Goal: Transaction & Acquisition: Purchase product/service

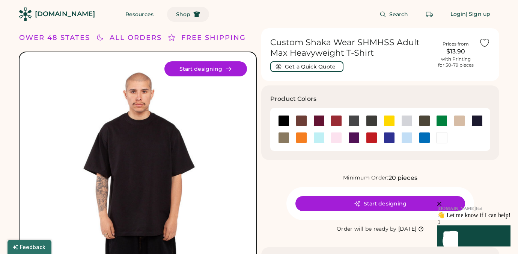
click at [176, 14] on span "Shop" at bounding box center [183, 14] width 14 height 5
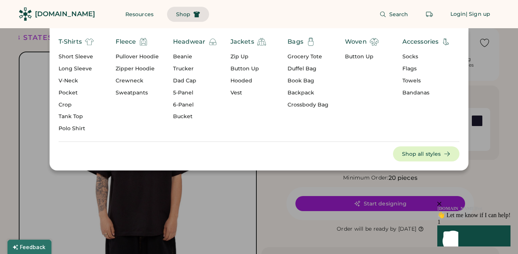
click at [78, 59] on div "Short Sleeve" at bounding box center [76, 57] width 35 height 8
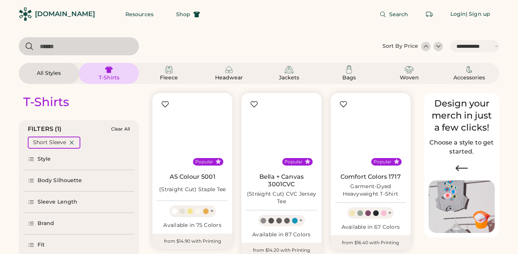
select select "*****"
select select "*"
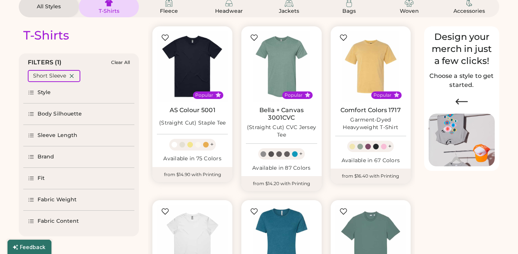
scroll to position [69, 0]
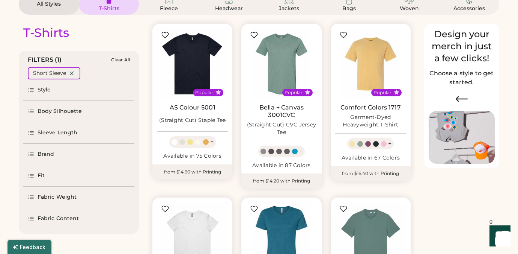
click at [42, 154] on div "Brand" at bounding box center [46, 154] width 17 height 8
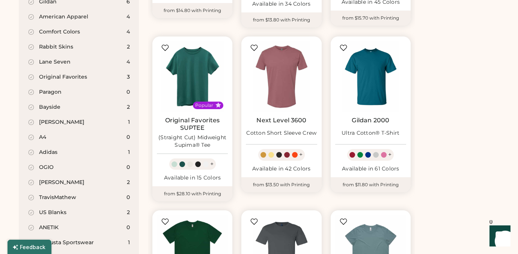
scroll to position [404, 0]
click at [64, 179] on div "Shaka Wear" at bounding box center [61, 183] width 45 height 8
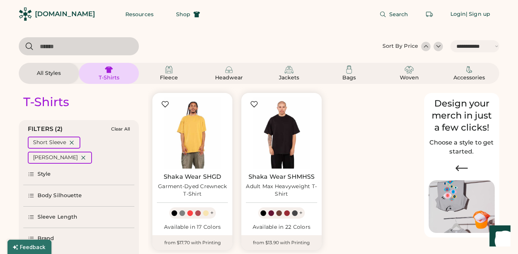
scroll to position [11, 0]
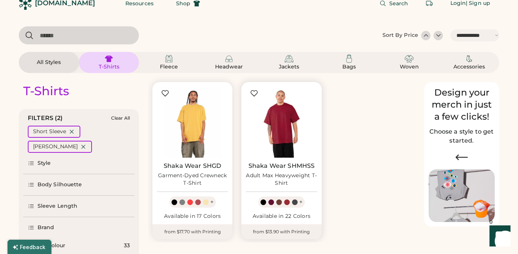
click at [289, 121] on img at bounding box center [281, 121] width 71 height 71
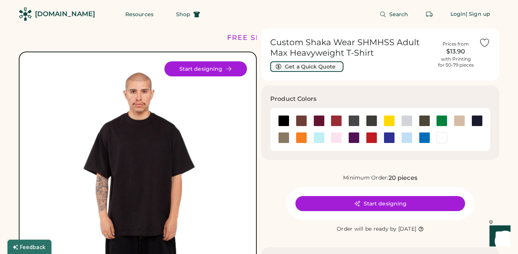
click at [316, 68] on button "Get a Quick Quote" at bounding box center [307, 66] width 73 height 11
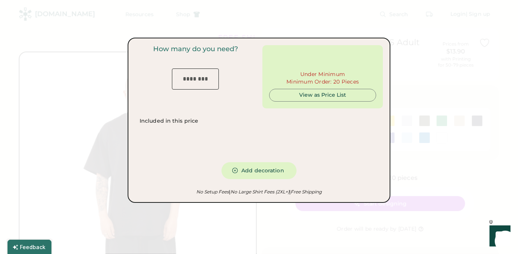
type input "***"
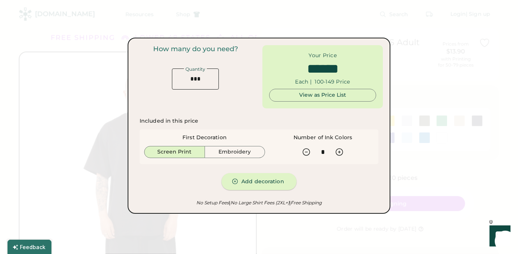
click at [259, 183] on button "Add decoration" at bounding box center [259, 181] width 75 height 17
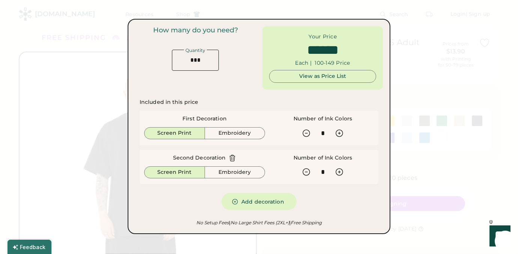
type input "******"
click at [333, 80] on div "View as Price List" at bounding box center [323, 76] width 94 height 12
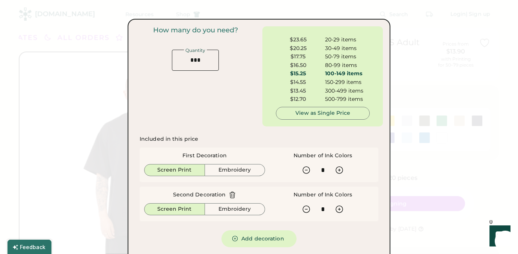
click at [423, 41] on div at bounding box center [259, 127] width 518 height 254
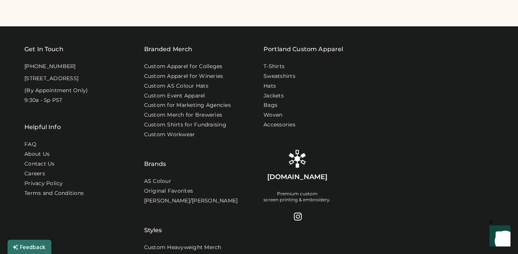
scroll to position [515, 0]
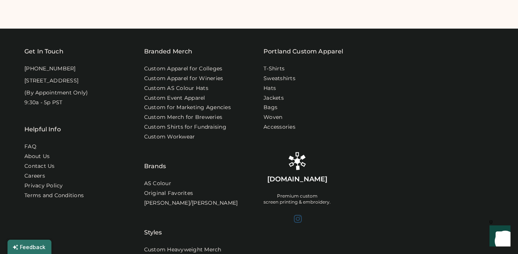
click at [297, 223] on link at bounding box center [297, 219] width 23 height 11
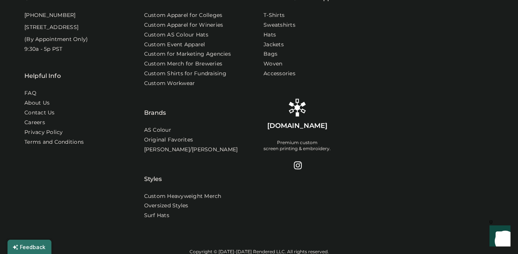
scroll to position [556, 0]
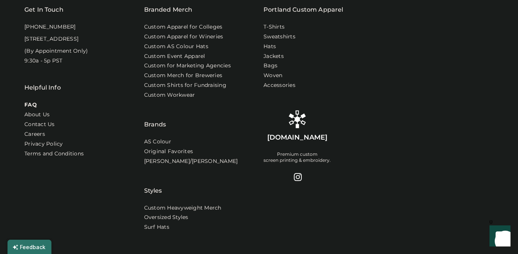
click at [34, 109] on link "FAQ" at bounding box center [30, 105] width 12 height 8
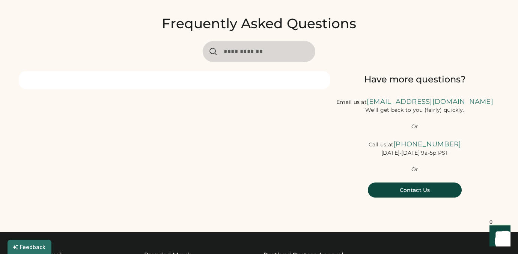
scroll to position [23, 0]
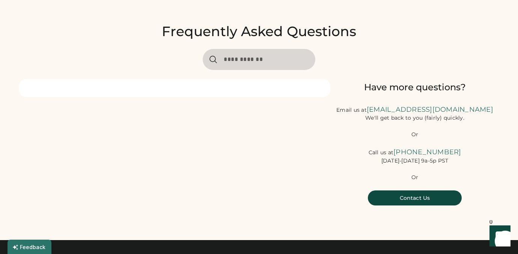
click at [241, 60] on input "input" at bounding box center [259, 59] width 113 height 21
click at [345, 51] on div "Frequently Asked Questions Have more questions? Email us at hello@rendered.co W…" at bounding box center [259, 113] width 481 height 216
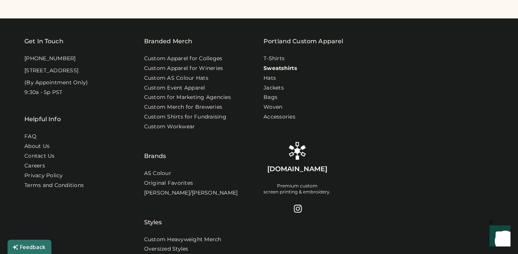
scroll to position [526, 0]
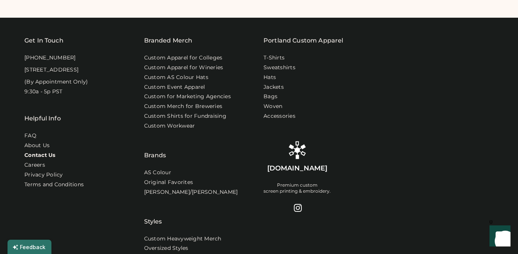
click at [42, 159] on link "Contact Us" at bounding box center [39, 155] width 31 height 8
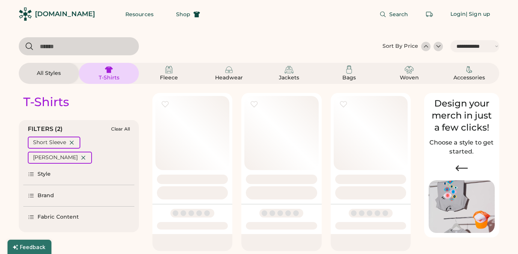
select select "*****"
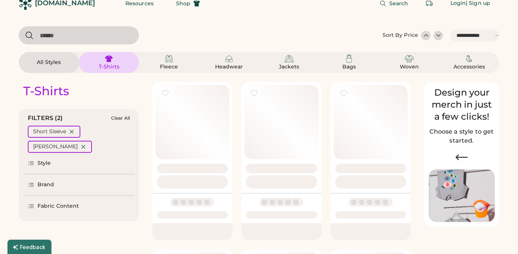
scroll to position [11, 0]
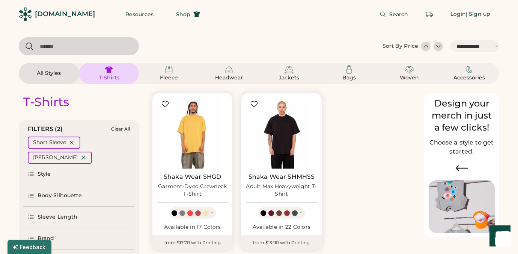
select select "*"
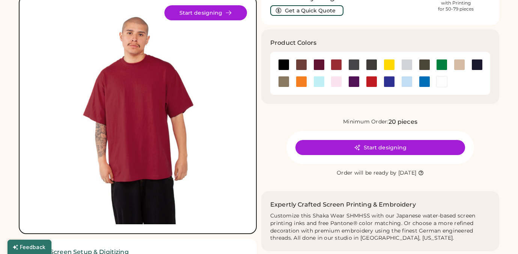
scroll to position [57, 0]
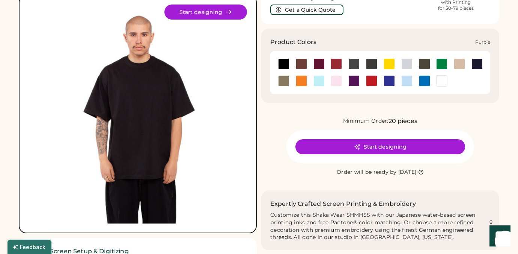
click at [355, 77] on div at bounding box center [354, 80] width 11 height 11
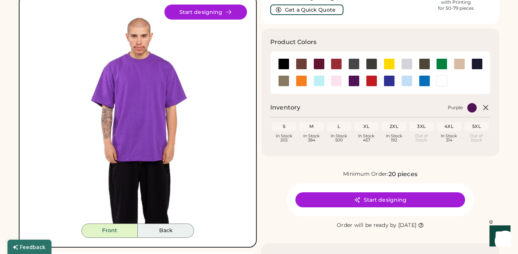
click at [162, 229] on button "Back" at bounding box center [166, 230] width 56 height 14
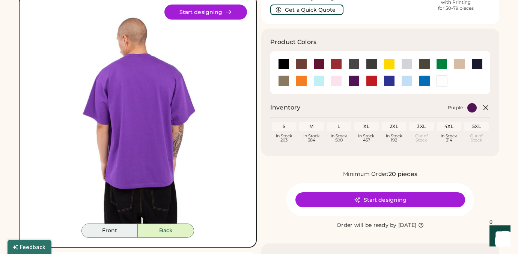
click at [119, 232] on button "Front" at bounding box center [110, 230] width 56 height 14
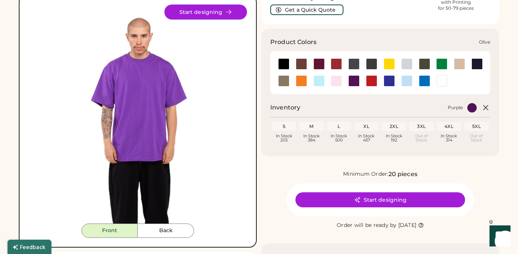
click at [283, 76] on div at bounding box center [283, 80] width 11 height 11
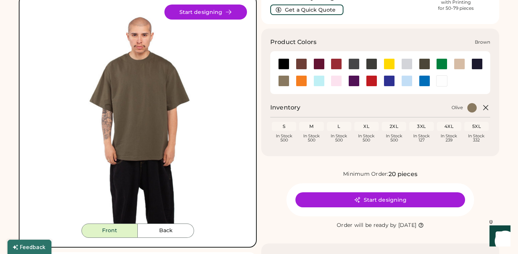
click at [300, 63] on div at bounding box center [301, 63] width 11 height 11
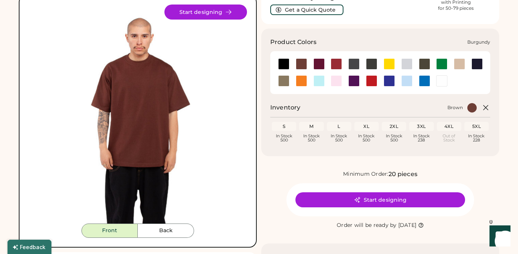
click at [319, 63] on div at bounding box center [319, 63] width 11 height 11
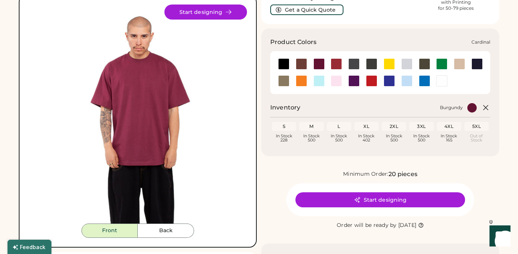
click at [336, 65] on div at bounding box center [336, 63] width 11 height 11
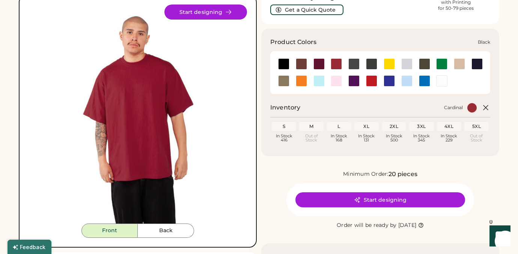
click at [283, 64] on div at bounding box center [283, 63] width 11 height 11
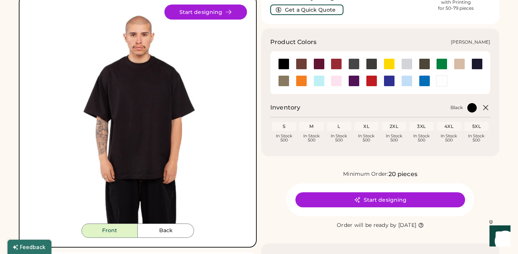
click at [405, 63] on div at bounding box center [407, 63] width 11 height 11
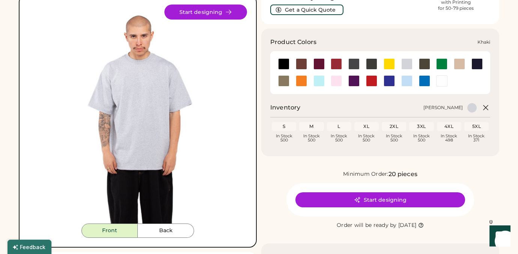
click at [458, 67] on div at bounding box center [459, 63] width 11 height 11
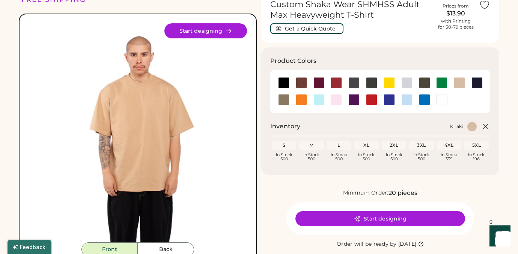
scroll to position [44, 0]
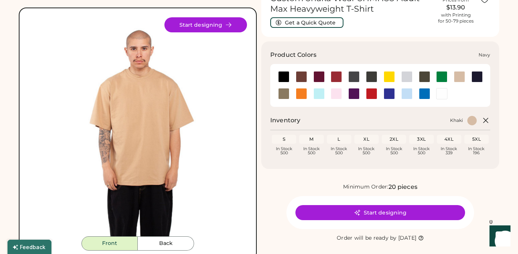
click at [479, 75] on div at bounding box center [477, 76] width 11 height 11
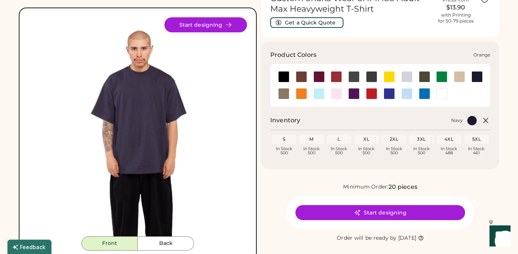
click at [305, 93] on div at bounding box center [301, 93] width 11 height 11
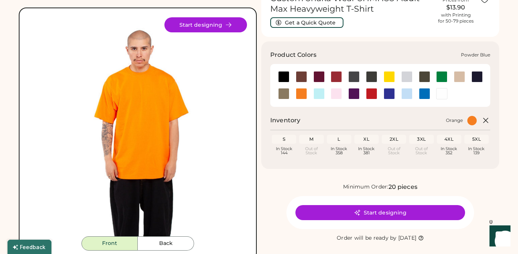
click at [319, 92] on div at bounding box center [319, 93] width 11 height 11
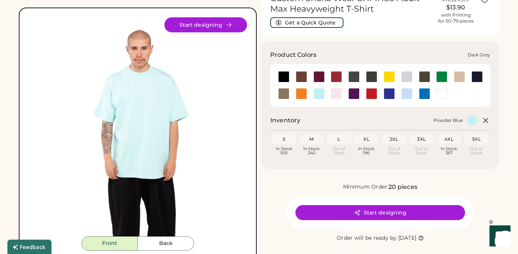
click at [367, 76] on div at bounding box center [371, 76] width 11 height 11
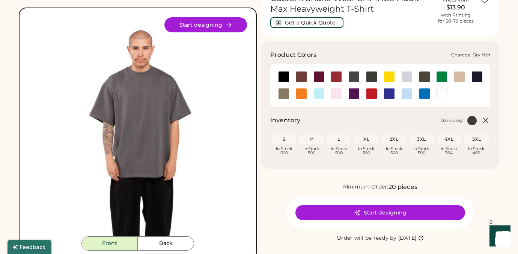
click at [355, 75] on div at bounding box center [354, 76] width 11 height 11
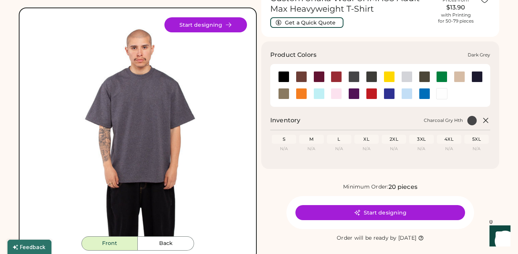
click at [375, 75] on div at bounding box center [371, 76] width 11 height 11
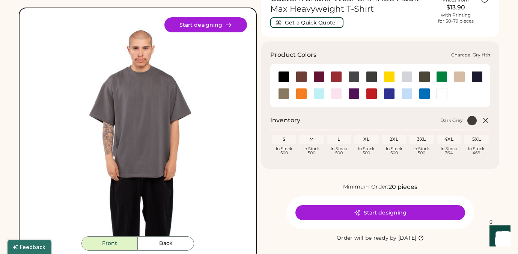
click at [355, 77] on div at bounding box center [354, 76] width 11 height 11
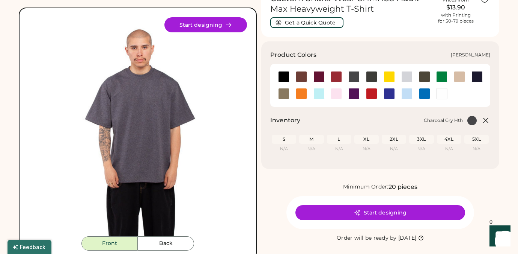
click at [409, 78] on div at bounding box center [407, 76] width 11 height 11
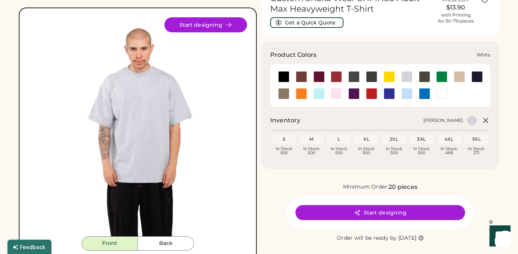
click at [440, 95] on div at bounding box center [442, 93] width 11 height 11
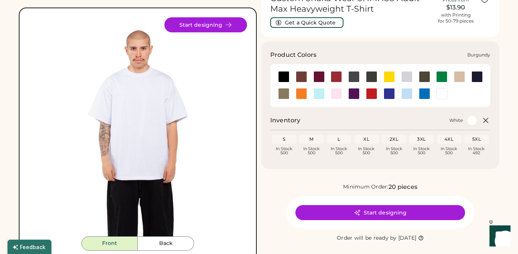
click at [317, 78] on div at bounding box center [319, 76] width 11 height 11
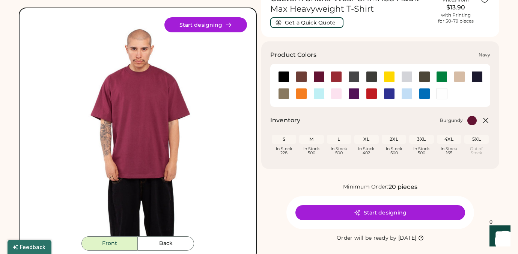
click at [476, 77] on div at bounding box center [477, 76] width 11 height 11
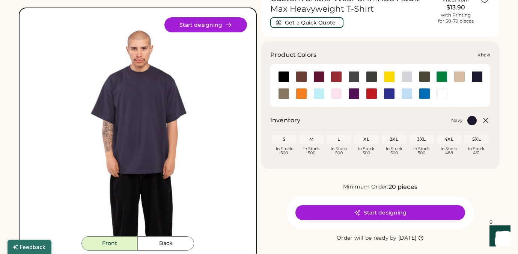
click at [457, 77] on div at bounding box center [459, 76] width 11 height 11
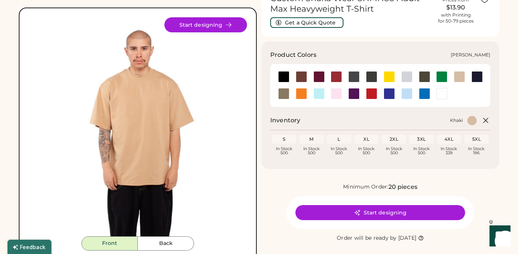
click at [437, 76] on div at bounding box center [442, 76] width 11 height 11
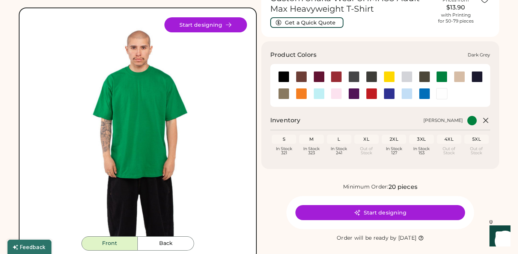
click at [367, 76] on div at bounding box center [371, 76] width 11 height 11
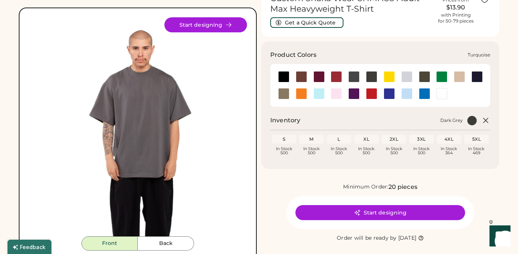
click at [423, 95] on div at bounding box center [424, 93] width 11 height 11
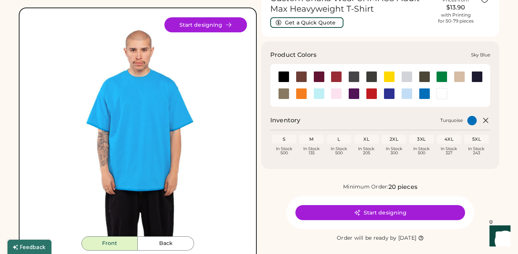
click at [409, 93] on div at bounding box center [407, 93] width 11 height 11
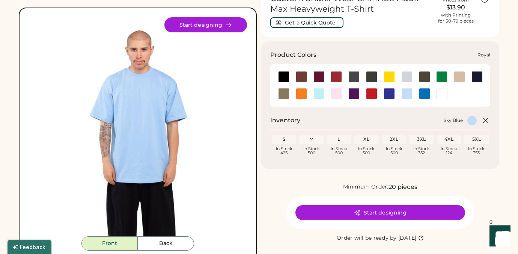
click at [390, 94] on div at bounding box center [389, 93] width 11 height 11
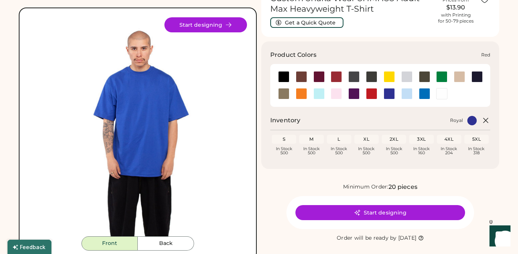
click at [371, 95] on div at bounding box center [371, 93] width 11 height 11
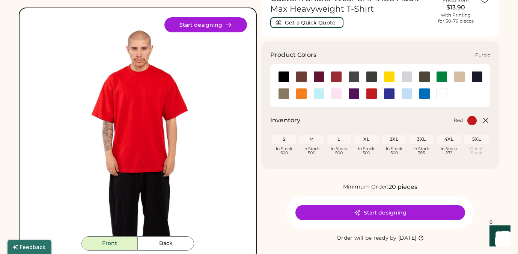
click at [353, 93] on div at bounding box center [354, 93] width 11 height 11
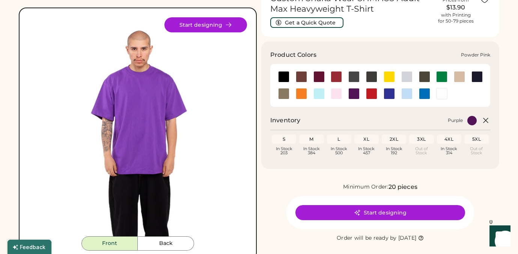
click at [335, 95] on div at bounding box center [336, 93] width 11 height 11
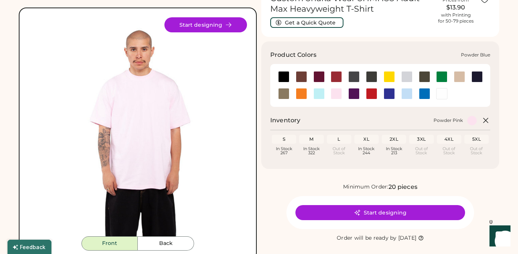
click at [317, 94] on div at bounding box center [319, 93] width 11 height 11
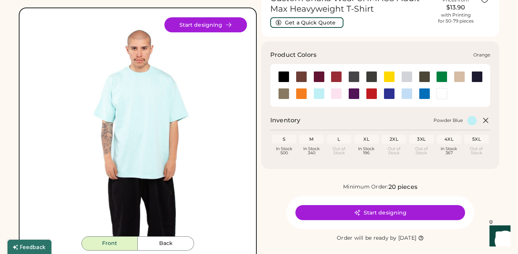
click at [301, 94] on div at bounding box center [301, 93] width 11 height 11
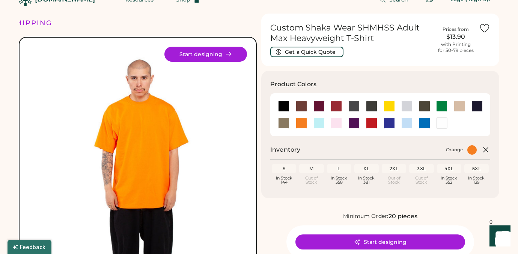
scroll to position [5, 0]
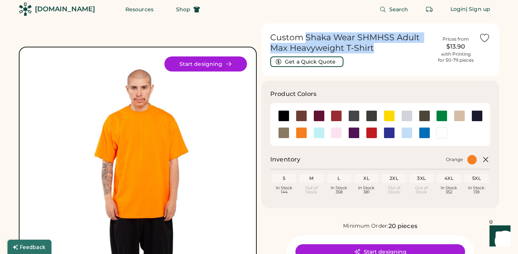
drag, startPoint x: 305, startPoint y: 36, endPoint x: 375, endPoint y: 46, distance: 70.9
click at [375, 46] on h1 "Custom Shaka Wear SHMHSS Adult Max Heavyweight T-Shirt" at bounding box center [352, 42] width 162 height 21
copy h1 "Shaka Wear SHMHSS Adult Max Heavyweight T-Shirt"
